Goal: Information Seeking & Learning: Learn about a topic

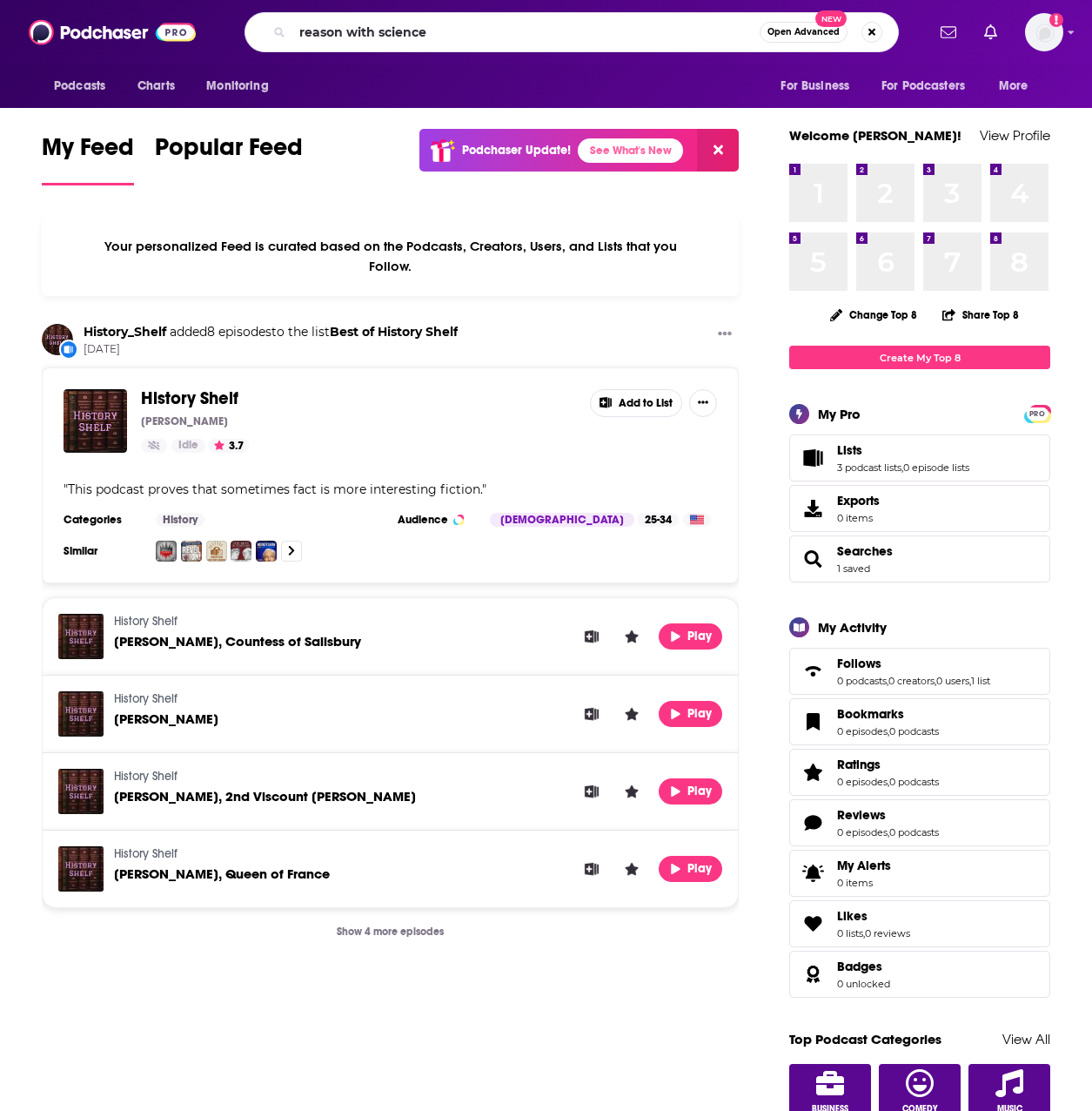
type input "reason with science"
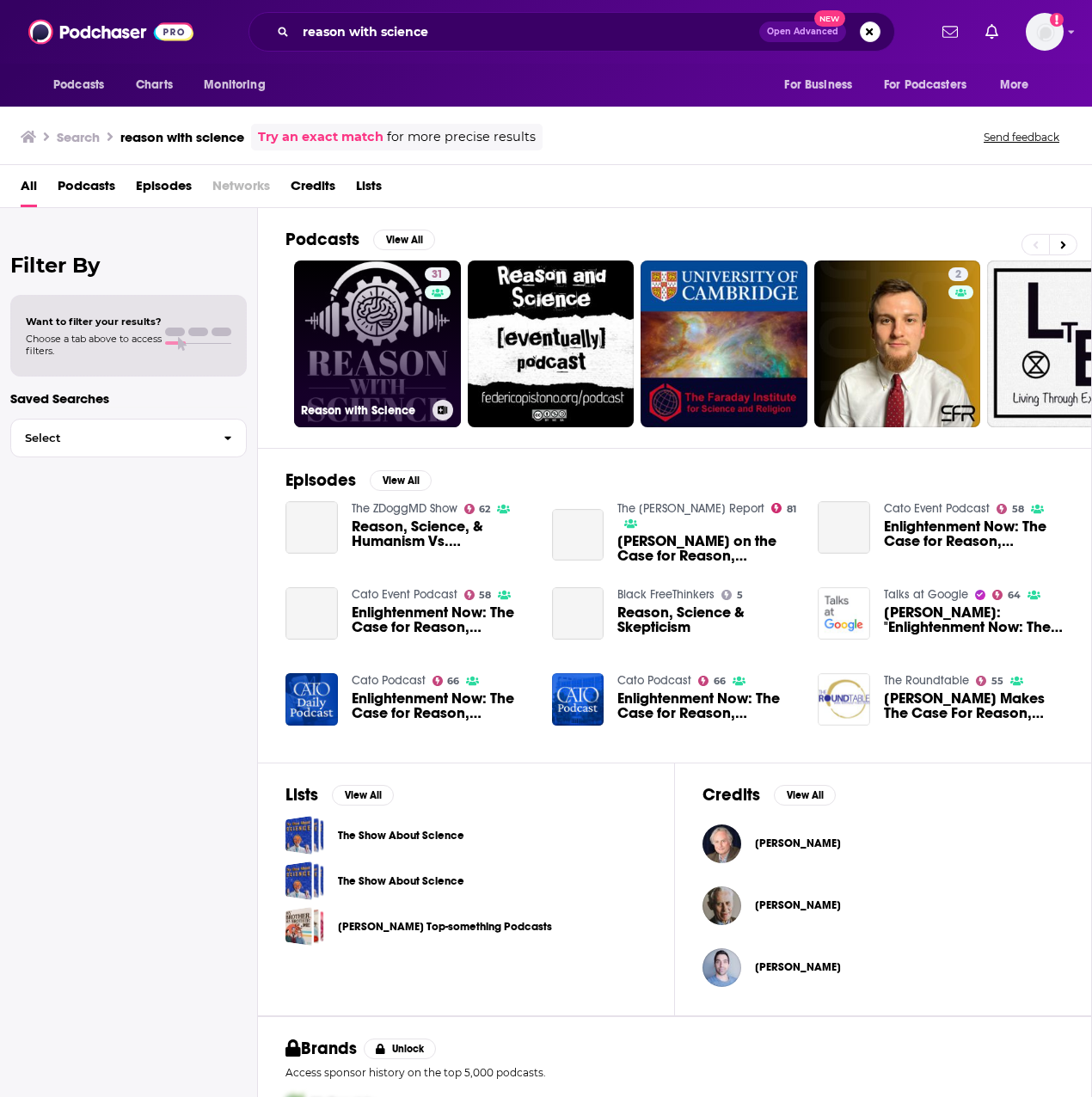
click at [391, 364] on link "31 Reason with Science" at bounding box center [377, 343] width 167 height 167
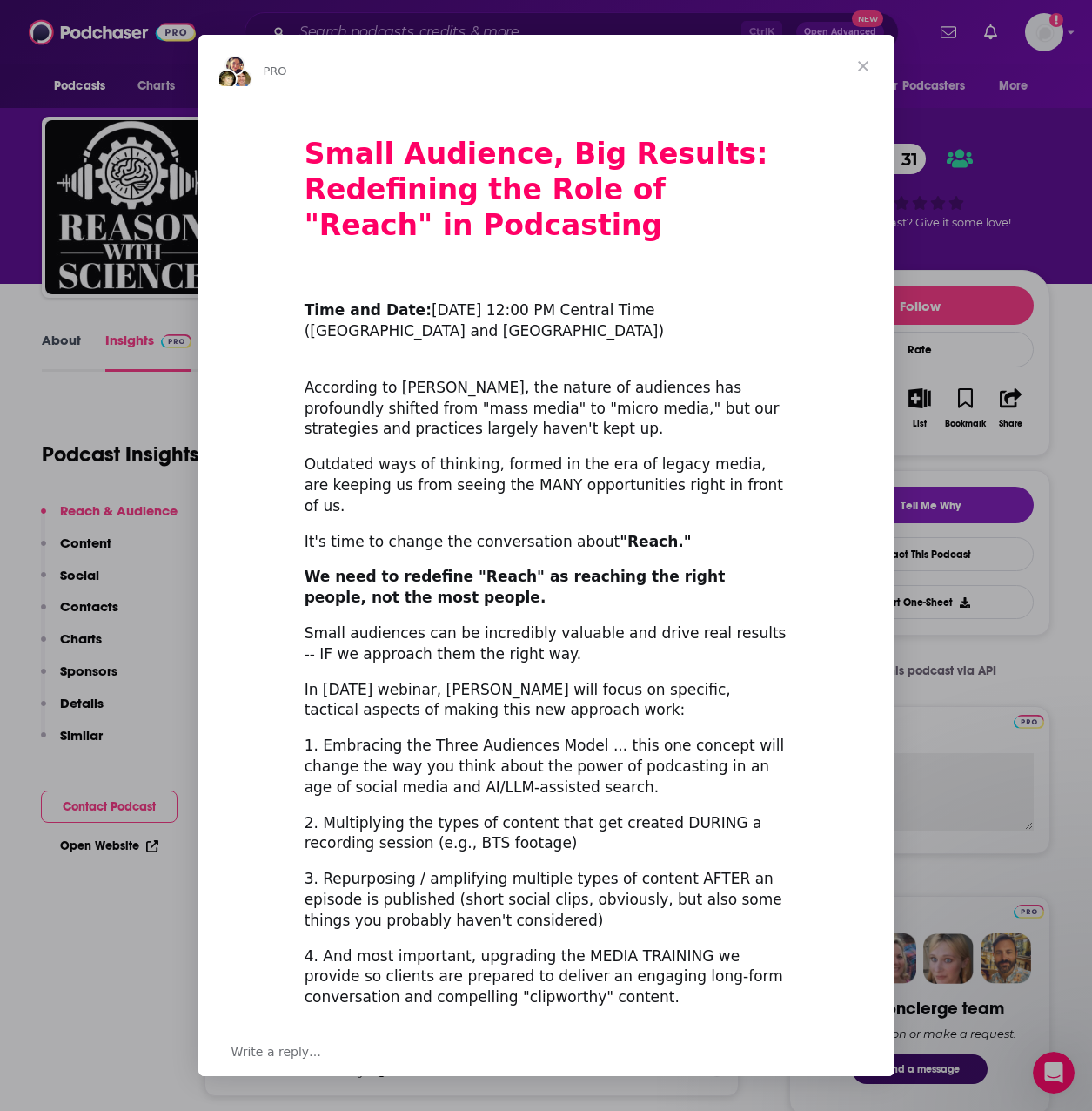
click at [861, 69] on span "Close" at bounding box center [863, 65] width 62 height 62
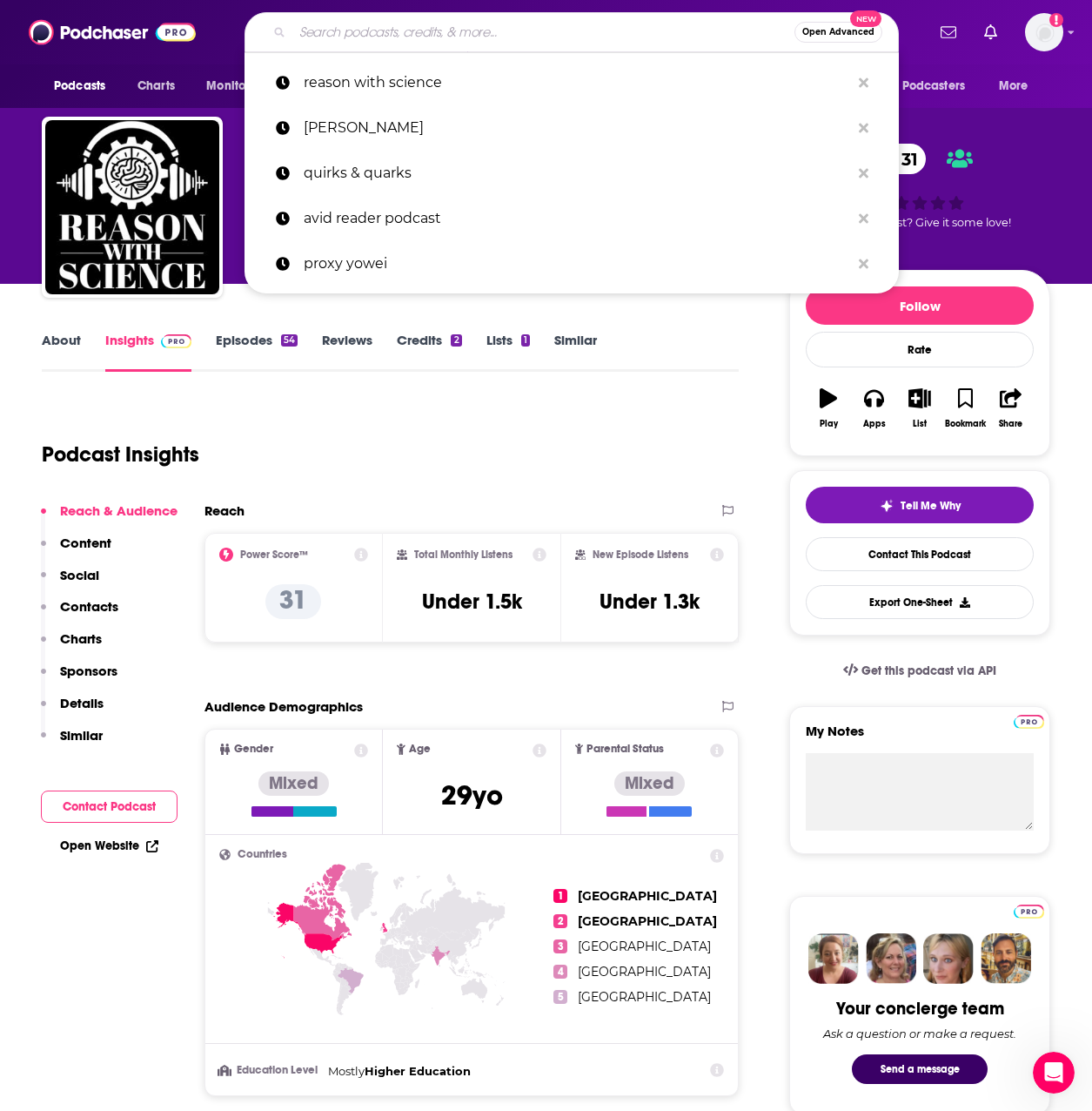
click at [512, 37] on input "Search podcasts, credits, & more..." at bounding box center [543, 32] width 502 height 28
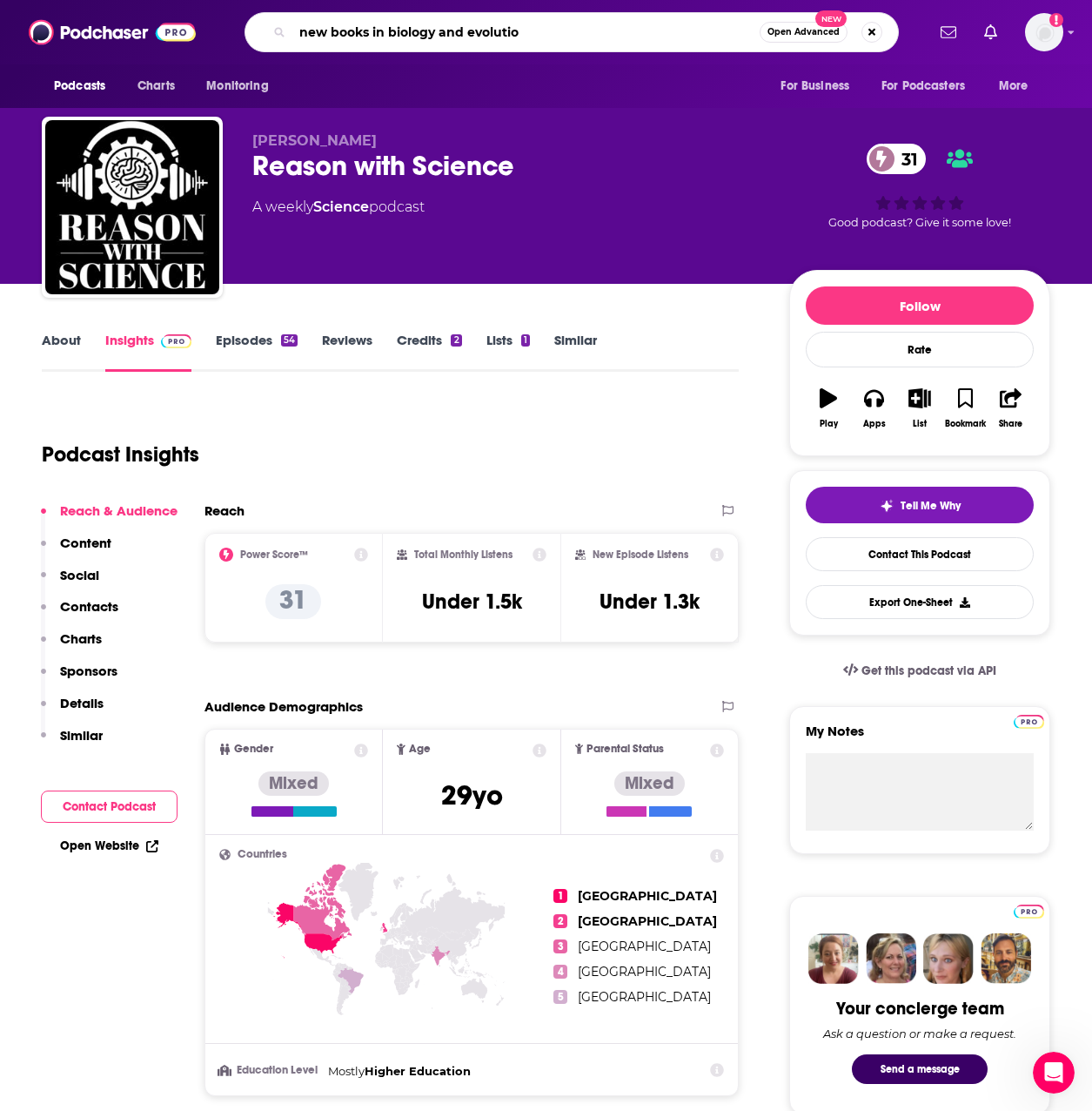
type input "new books in biology and evolution"
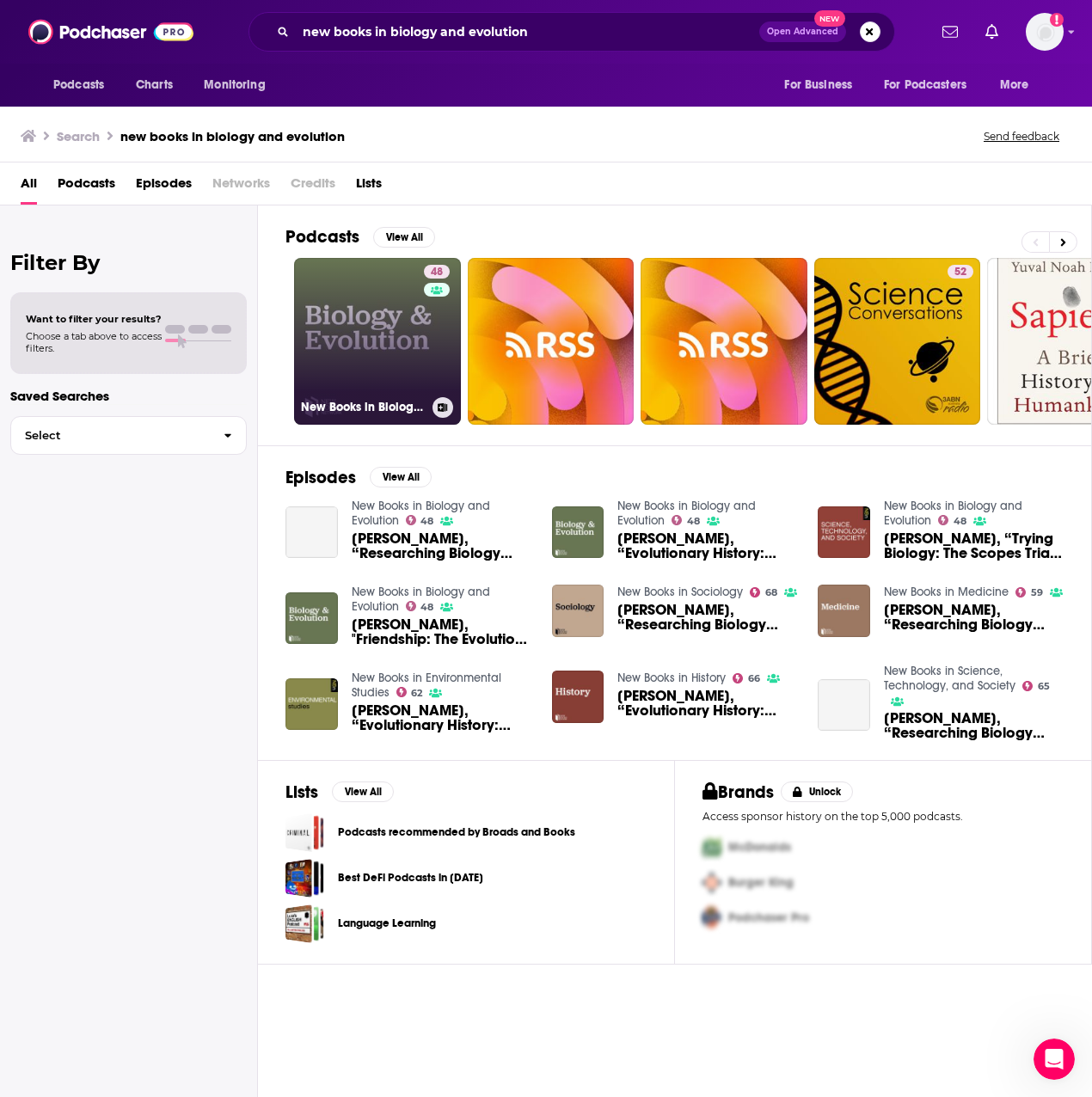
click at [349, 337] on link "48 New Books in Biology and Evolution" at bounding box center [377, 341] width 167 height 167
